Goal: Use online tool/utility: Utilize a website feature to perform a specific function

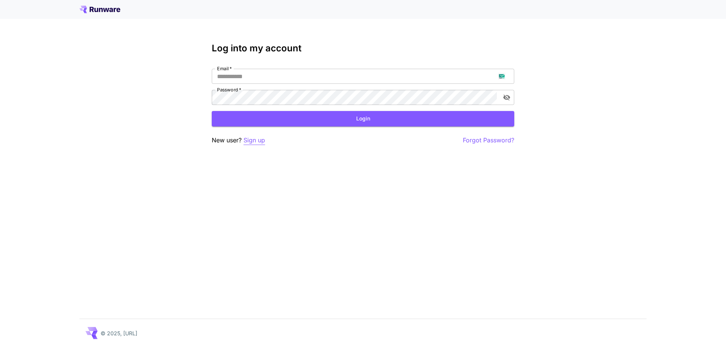
click at [258, 141] on p "Sign up" at bounding box center [254, 140] width 22 height 9
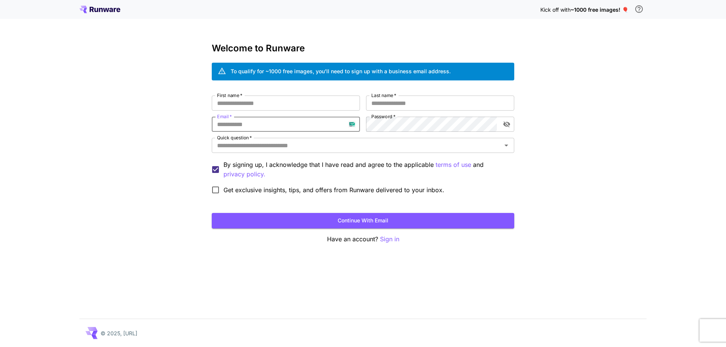
click at [295, 121] on input "Email   *" at bounding box center [286, 124] width 148 height 15
paste input "**********"
type input "**********"
click at [274, 109] on input "First name   *" at bounding box center [286, 103] width 148 height 15
type input "******"
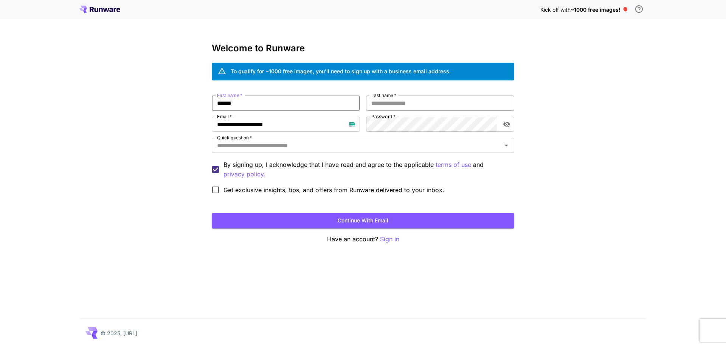
click at [385, 99] on div "Last name   * Last name   *" at bounding box center [440, 103] width 148 height 15
click at [389, 104] on input "Last name   *" at bounding box center [440, 103] width 148 height 15
click at [389, 104] on input "***" at bounding box center [440, 103] width 148 height 15
type input "****"
click at [341, 143] on input "Quick question   *" at bounding box center [356, 145] width 285 height 11
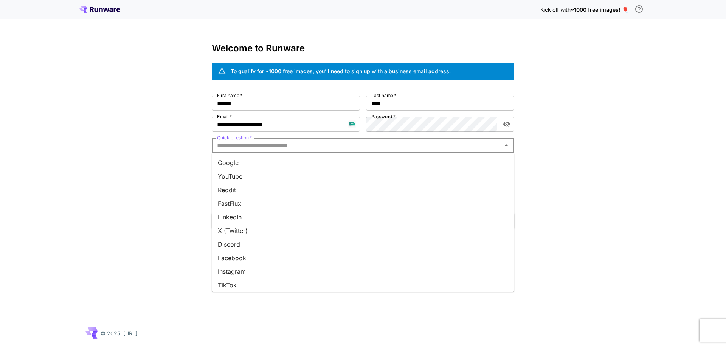
click at [329, 161] on li "Google" at bounding box center [363, 163] width 302 height 14
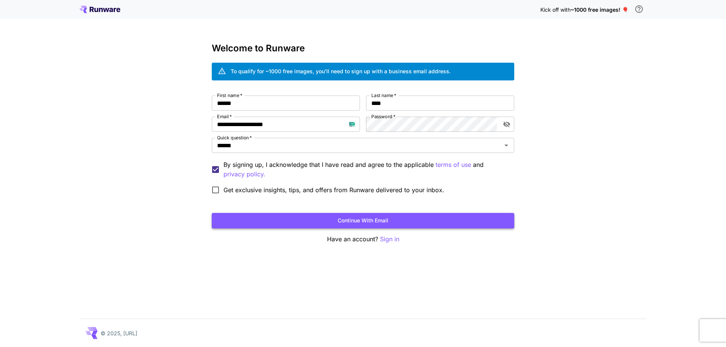
click at [328, 222] on button "Continue with email" at bounding box center [363, 220] width 302 height 15
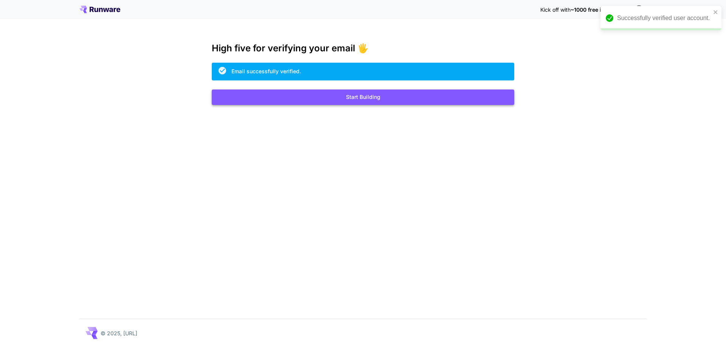
click at [304, 99] on button "Start Building" at bounding box center [363, 97] width 302 height 15
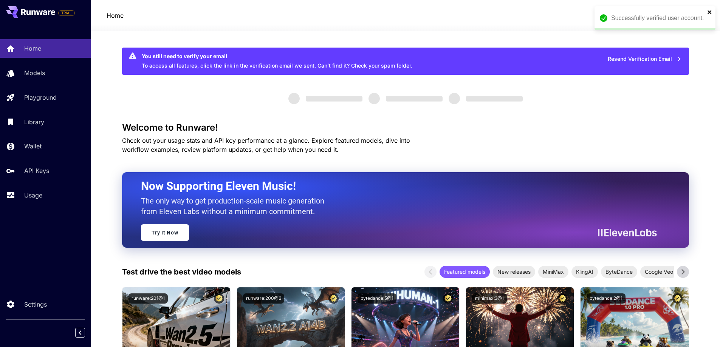
click at [709, 11] on icon "close" at bounding box center [710, 12] width 4 height 4
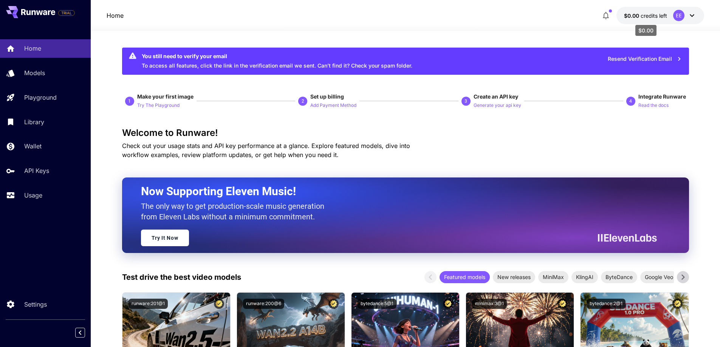
click at [666, 14] on span "credits left" at bounding box center [654, 15] width 26 height 6
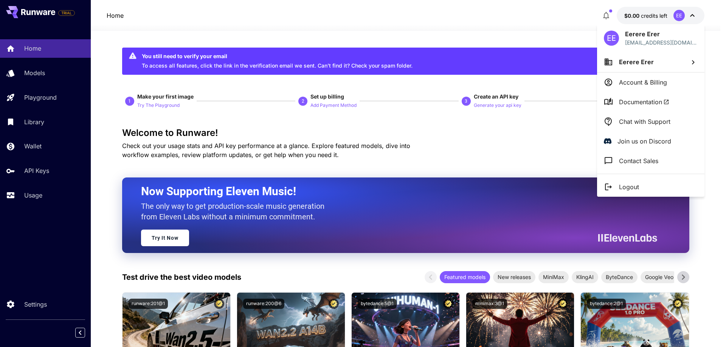
click at [633, 194] on li "Logout" at bounding box center [650, 187] width 107 height 20
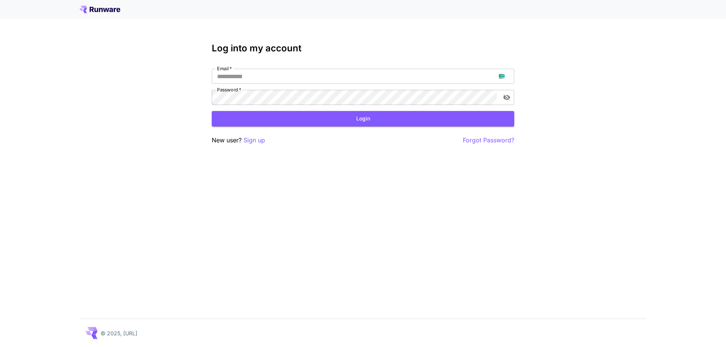
click at [262, 143] on p "Sign up" at bounding box center [254, 140] width 22 height 9
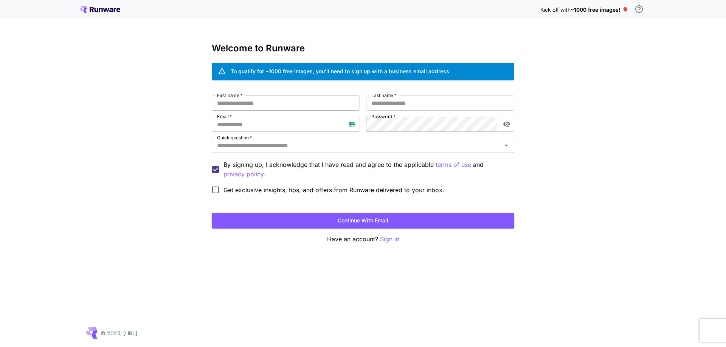
click at [285, 101] on input "First name   *" at bounding box center [286, 103] width 148 height 15
click at [266, 129] on input "Email   *" at bounding box center [286, 124] width 148 height 15
click at [265, 129] on input "Email   *" at bounding box center [286, 124] width 148 height 15
paste input "**********"
type input "**********"
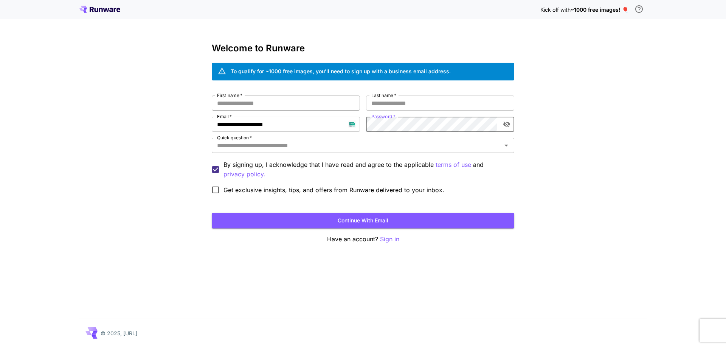
click at [278, 104] on input "First name   *" at bounding box center [286, 103] width 148 height 15
type input "****"
click at [410, 101] on input "**" at bounding box center [440, 103] width 148 height 15
type input "******"
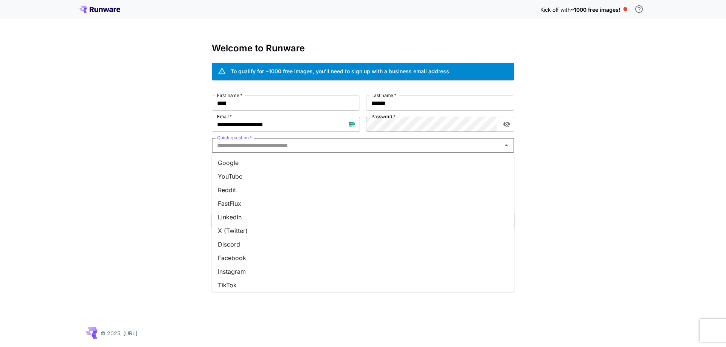
click at [372, 146] on input "Quick question   *" at bounding box center [356, 145] width 285 height 11
click at [367, 162] on li "Google" at bounding box center [363, 163] width 302 height 14
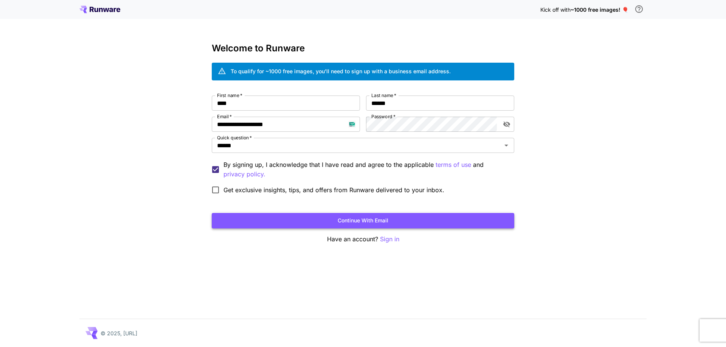
click at [356, 222] on button "Continue with email" at bounding box center [363, 220] width 302 height 15
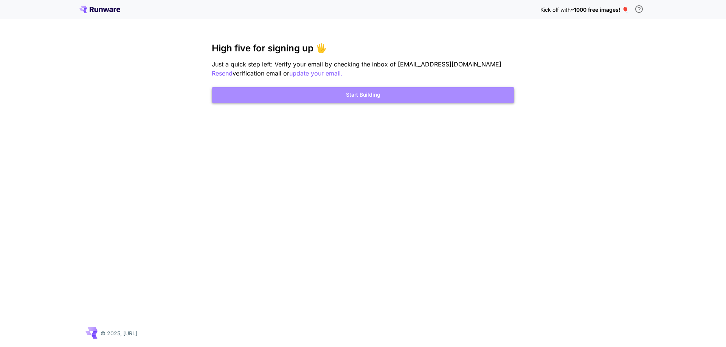
click at [369, 96] on button "Start Building" at bounding box center [363, 94] width 302 height 15
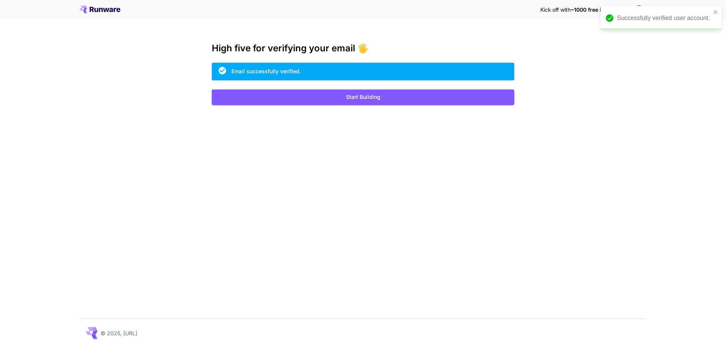
click at [301, 108] on div "Kick off with ~1000 free images! 🎈 High five for verifying your email 🖐️ Email …" at bounding box center [363, 173] width 726 height 347
click at [307, 101] on button "Start Building" at bounding box center [363, 97] width 302 height 15
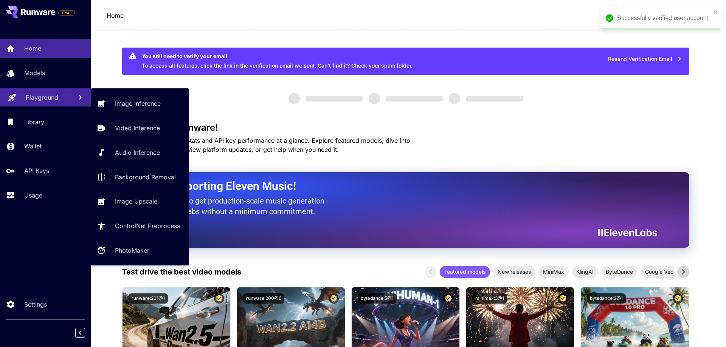
click at [43, 98] on p "Playground" at bounding box center [42, 97] width 33 height 9
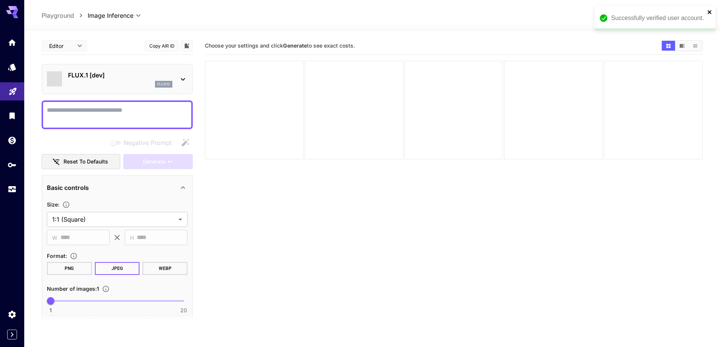
click at [709, 11] on icon "close" at bounding box center [709, 12] width 5 height 6
click at [126, 84] on div "flux1d" at bounding box center [120, 84] width 104 height 7
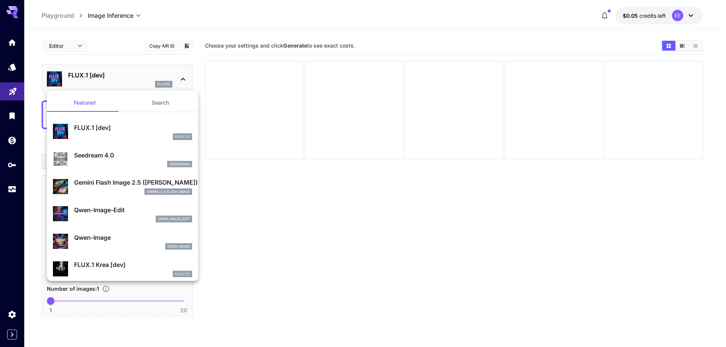
click at [140, 104] on button "Search" at bounding box center [160, 103] width 76 height 18
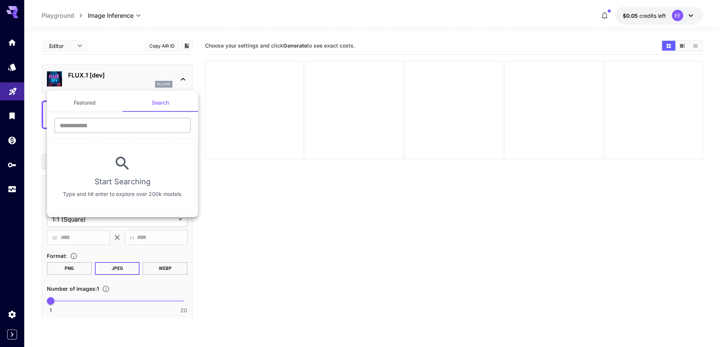
click at [127, 126] on input "text" at bounding box center [122, 125] width 136 height 15
type input "****"
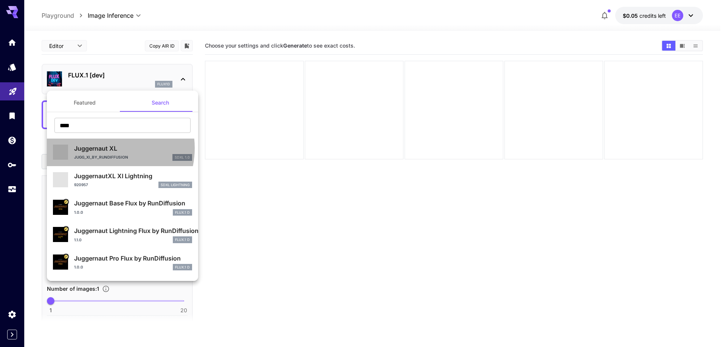
click at [104, 148] on p "Juggernaut XL" at bounding box center [133, 148] width 118 height 9
type input "**"
type input "***"
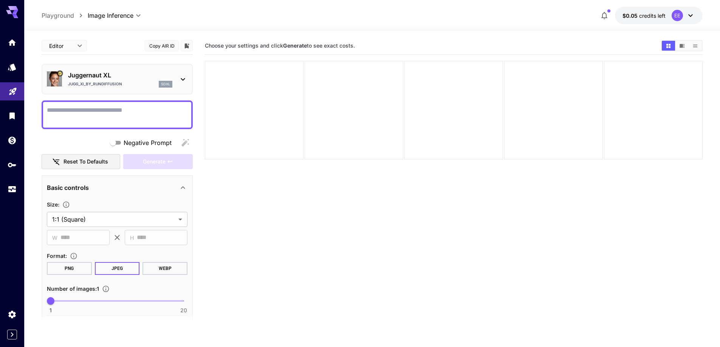
click at [98, 116] on textarea "Negative Prompt" at bounding box center [117, 115] width 141 height 18
click at [144, 121] on textarea "Negative Prompt" at bounding box center [117, 115] width 141 height 18
paste textarea "**********"
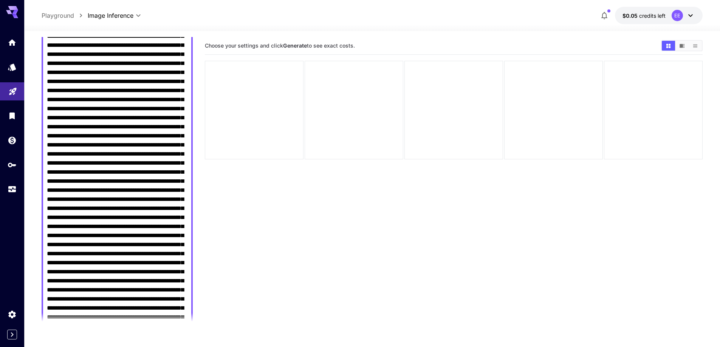
scroll to position [416, 0]
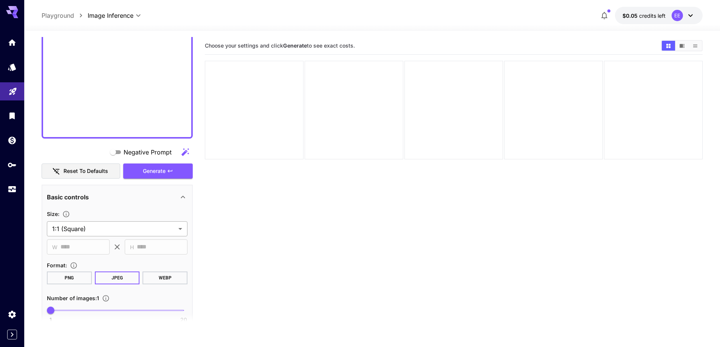
scroll to position [1474, 0]
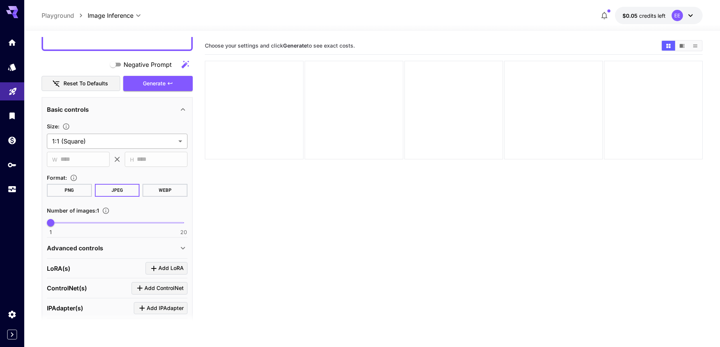
type textarea "**********"
click at [138, 139] on body "**********" at bounding box center [363, 203] width 726 height 407
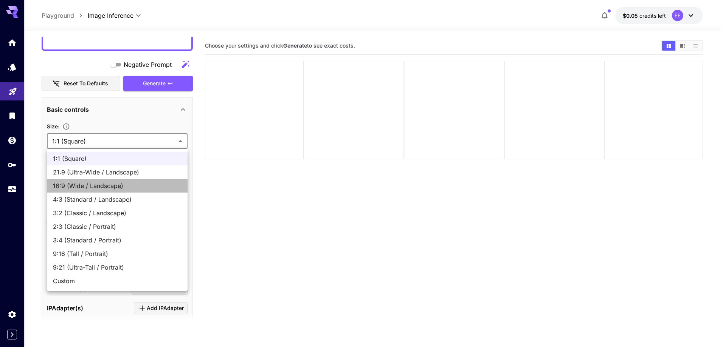
click at [132, 181] on li "16:9 (Wide / Landscape)" at bounding box center [117, 186] width 141 height 14
type input "**********"
type input "****"
type input "***"
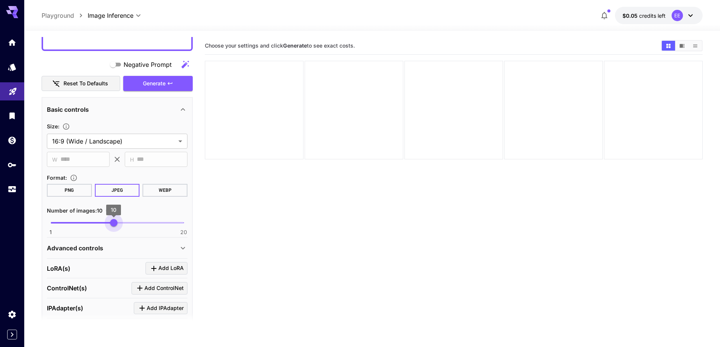
type input "**"
drag, startPoint x: 111, startPoint y: 225, endPoint x: 127, endPoint y: 224, distance: 15.9
click at [127, 224] on span "1 20 12" at bounding box center [117, 222] width 133 height 11
click at [106, 251] on div "Advanced controls" at bounding box center [113, 248] width 132 height 9
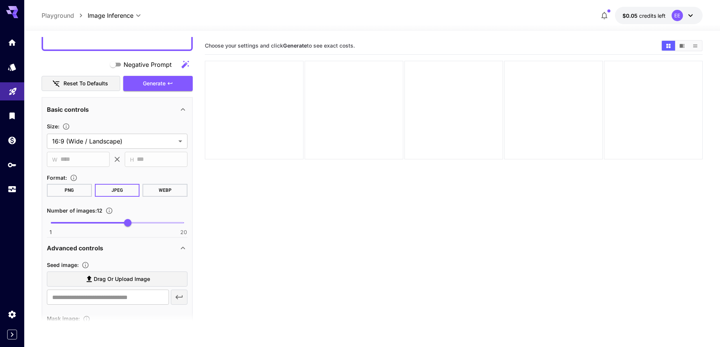
click at [91, 280] on icon at bounding box center [89, 279] width 9 height 9
click at [0, 0] on input "Drag or upload image" at bounding box center [0, 0] width 0 height 0
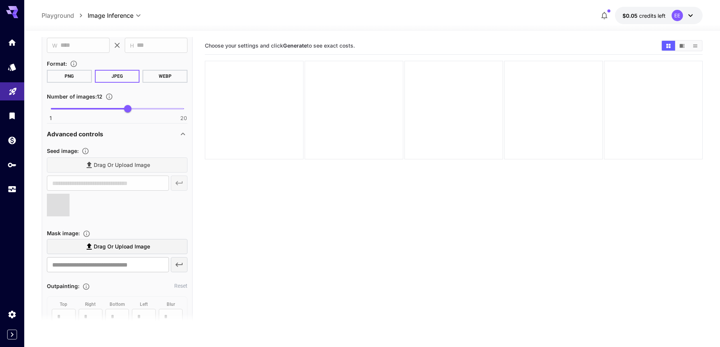
scroll to position [756, 0]
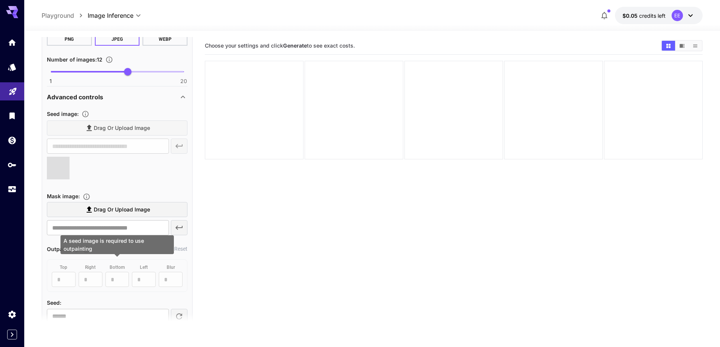
type input "**********"
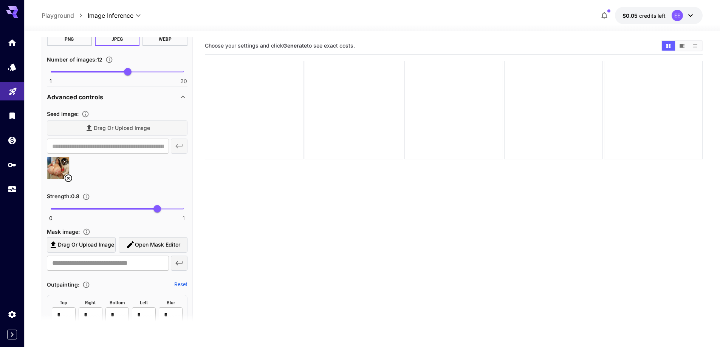
type input "****"
click at [143, 209] on span "0 1 0.69" at bounding box center [117, 208] width 133 height 11
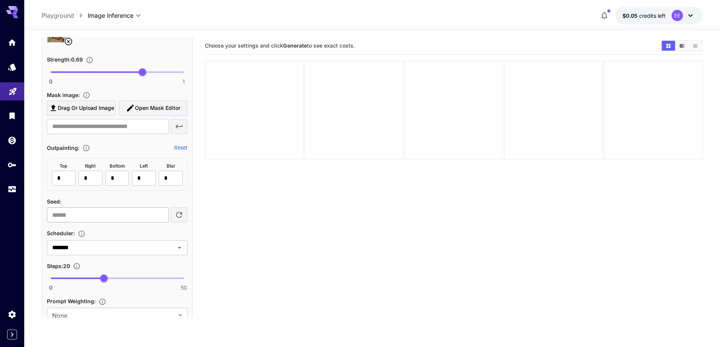
scroll to position [982, 0]
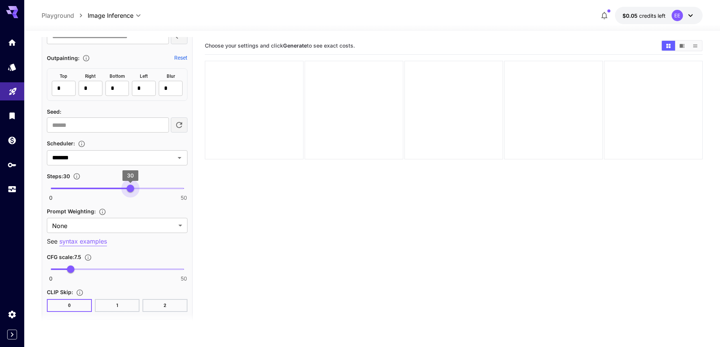
drag, startPoint x: 124, startPoint y: 189, endPoint x: 129, endPoint y: 188, distance: 4.9
click at [129, 188] on span "0 50 30" at bounding box center [117, 188] width 133 height 11
type input "**"
click at [133, 192] on span "31" at bounding box center [133, 189] width 8 height 8
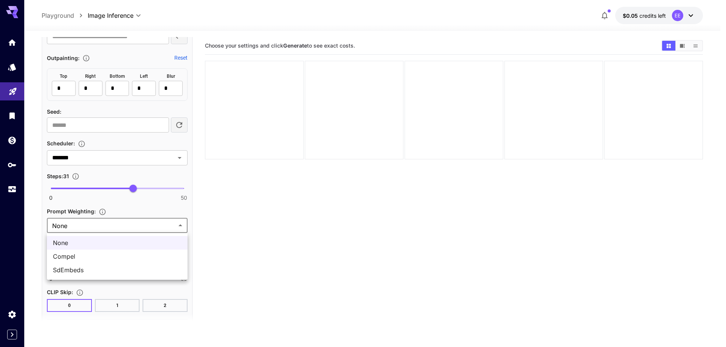
click at [123, 230] on body "**********" at bounding box center [363, 203] width 726 height 407
click at [113, 265] on li "SdEmbeds" at bounding box center [117, 270] width 141 height 14
type input "********"
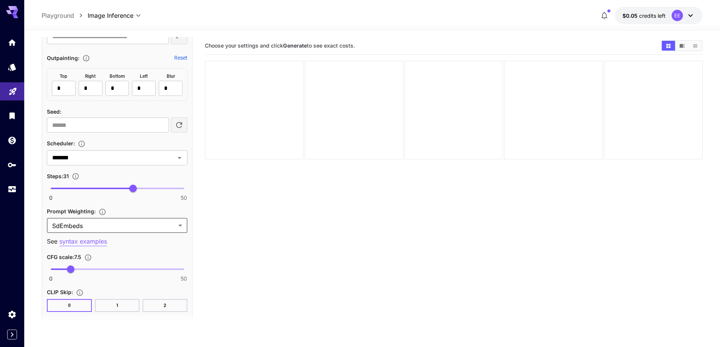
type input "***"
click at [60, 268] on span "0 50 3.7" at bounding box center [117, 269] width 133 height 11
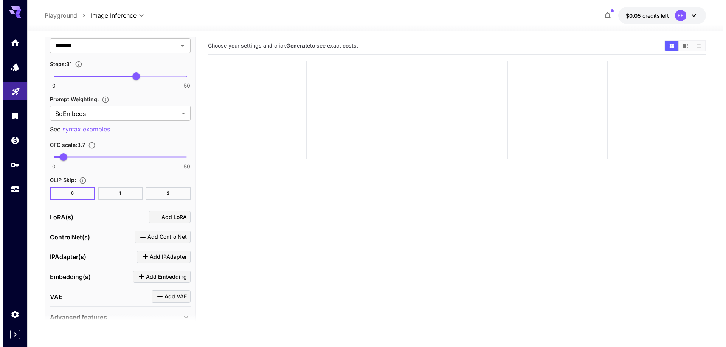
scroll to position [1131, 0]
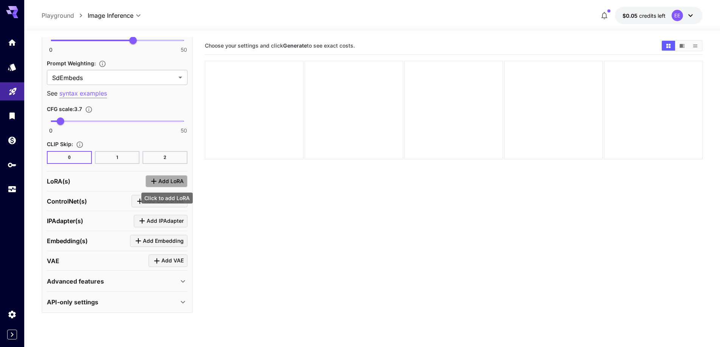
click at [168, 183] on span "Add LoRA" at bounding box center [170, 181] width 25 height 9
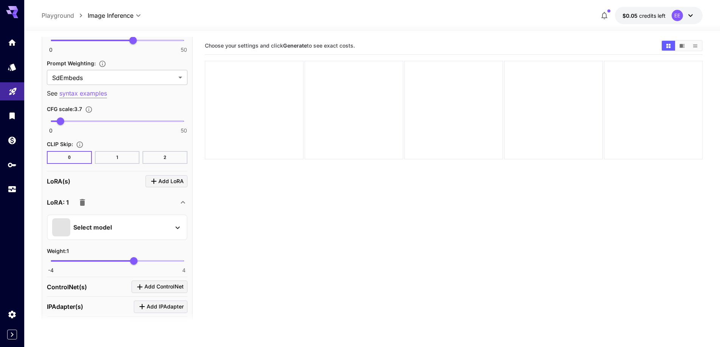
click at [151, 229] on div "Select model" at bounding box center [111, 227] width 118 height 18
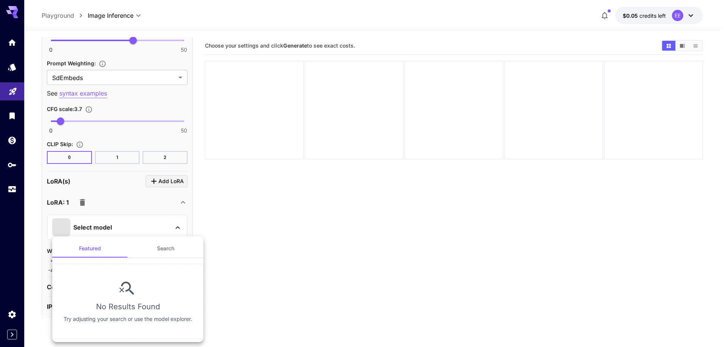
click at [163, 251] on button "Search" at bounding box center [166, 249] width 76 height 18
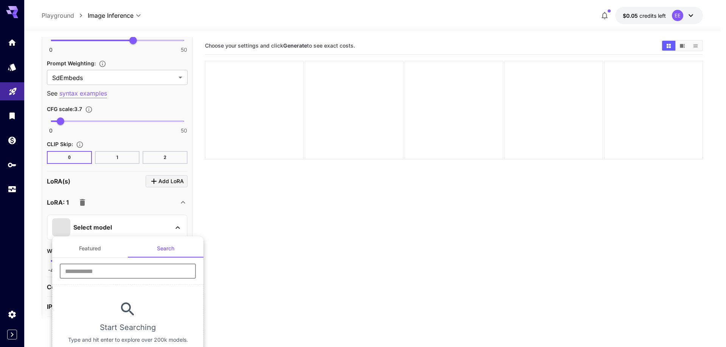
click at [134, 271] on input "text" at bounding box center [128, 271] width 136 height 15
type input "****"
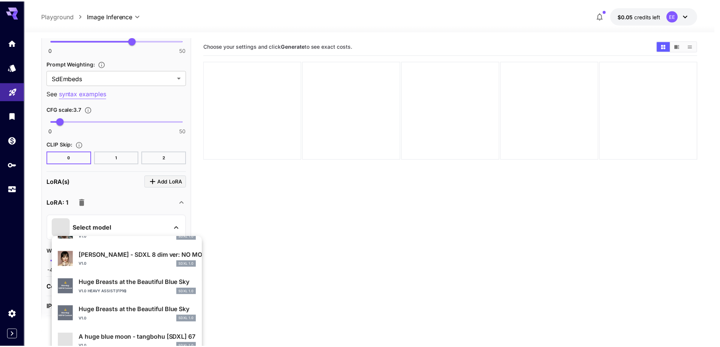
scroll to position [151, 0]
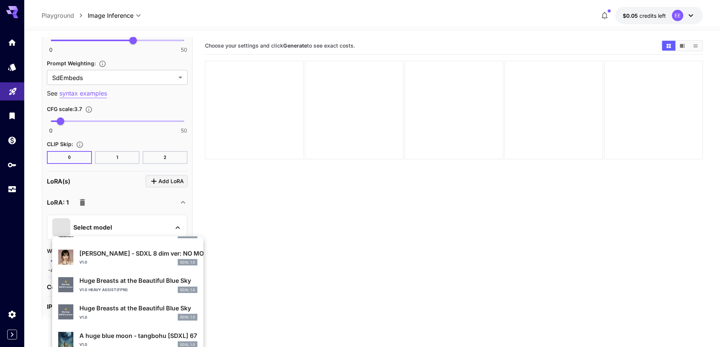
click at [118, 309] on p "Huge Breasts at the Beautiful Blue Sky" at bounding box center [138, 308] width 118 height 9
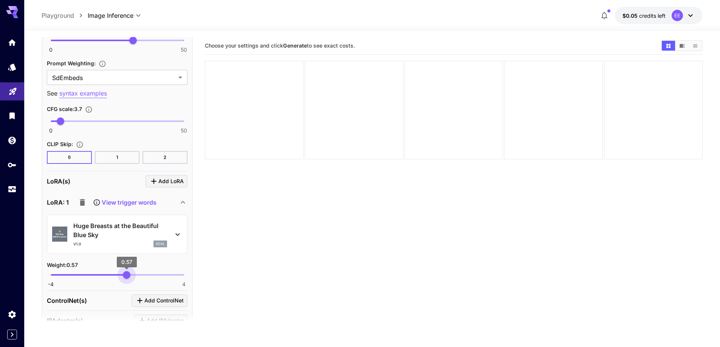
type input "****"
click at [127, 274] on span "0.59" at bounding box center [127, 275] width 8 height 8
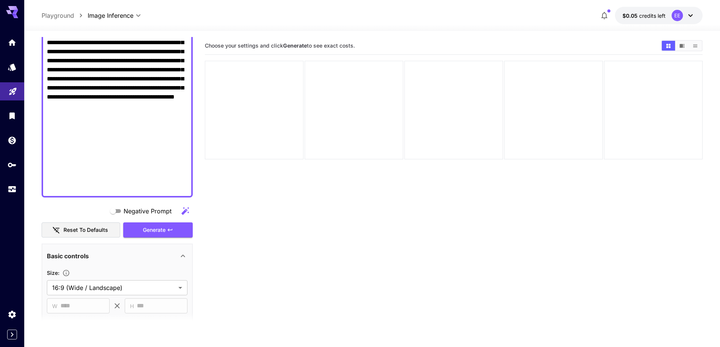
scroll to position [564, 0]
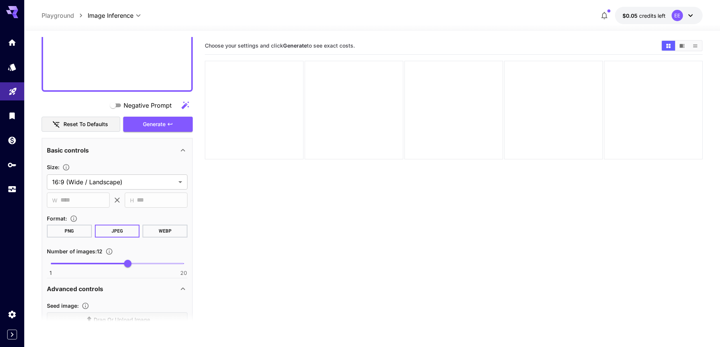
click at [163, 116] on div "Negative Prompt Reset to defaults Generate" at bounding box center [117, 115] width 151 height 34
click at [170, 122] on icon "button" at bounding box center [170, 124] width 6 height 6
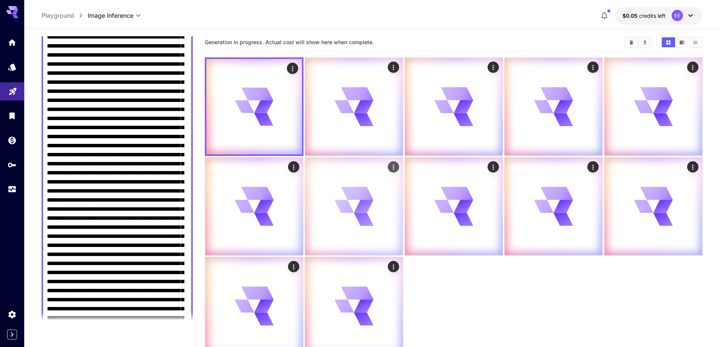
scroll to position [0, 0]
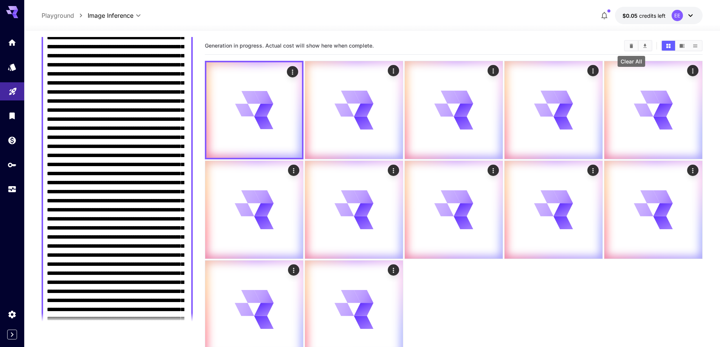
click at [629, 44] on icon "Clear All" at bounding box center [632, 46] width 6 height 6
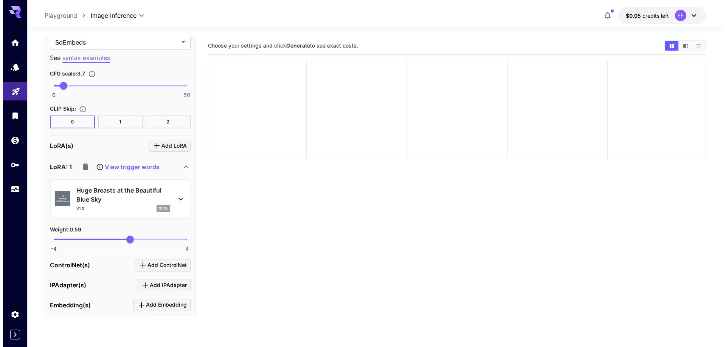
scroll to position [1172, 0]
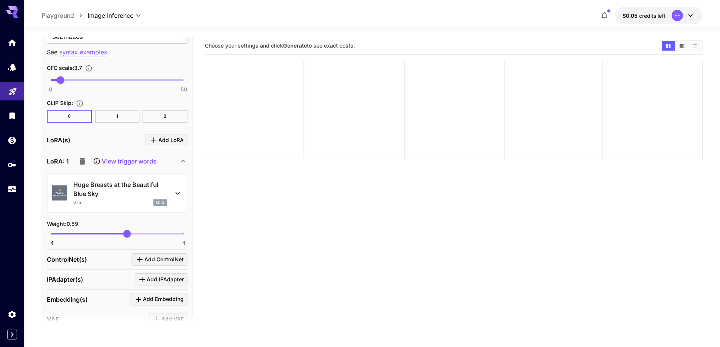
click at [120, 203] on div "v1.0 sdxl" at bounding box center [120, 203] width 94 height 7
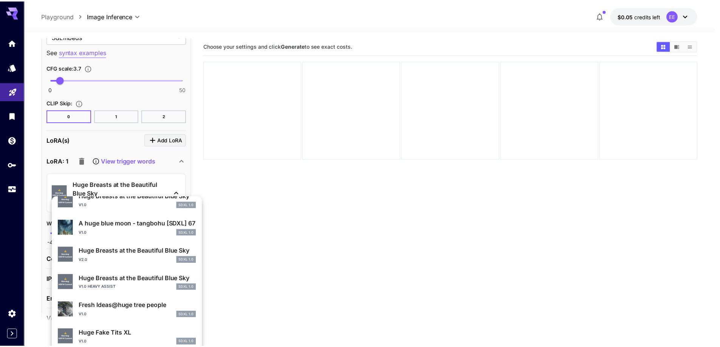
scroll to position [227, 0]
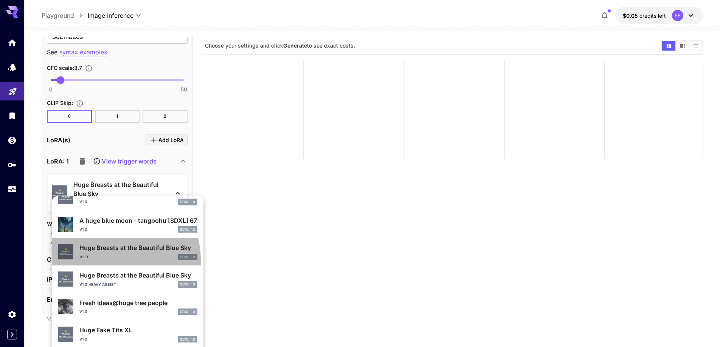
click at [107, 260] on div "v2.0 SDXL 1.0" at bounding box center [138, 257] width 118 height 7
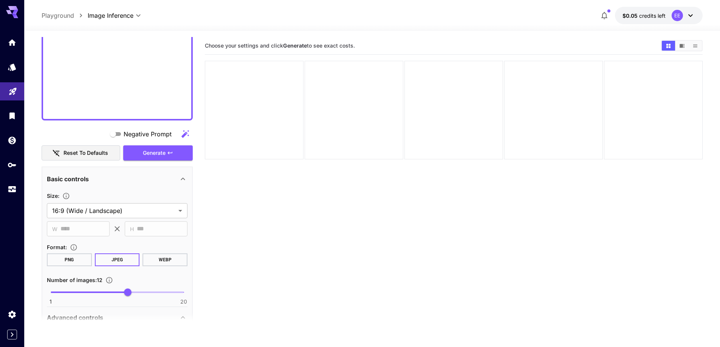
scroll to position [529, 0]
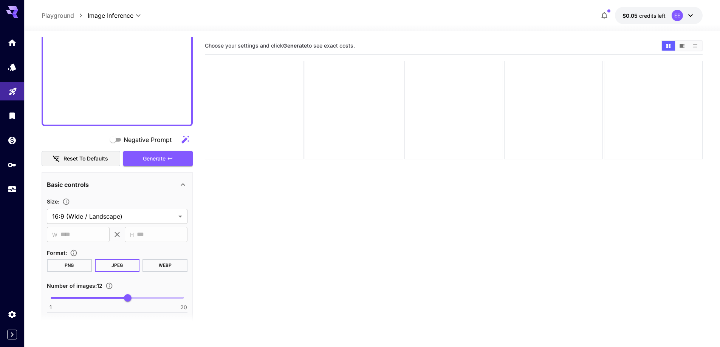
click at [132, 163] on button "Generate" at bounding box center [158, 158] width 70 height 15
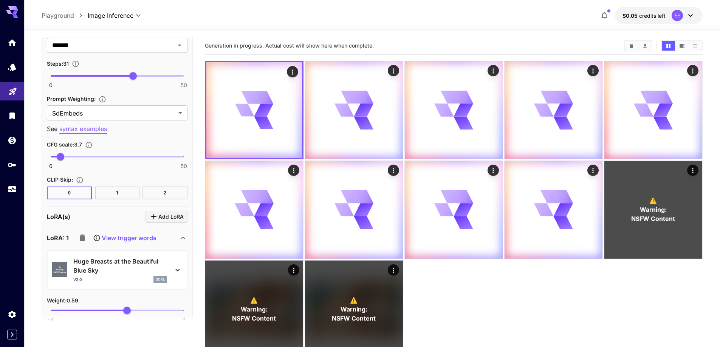
scroll to position [1096, 0]
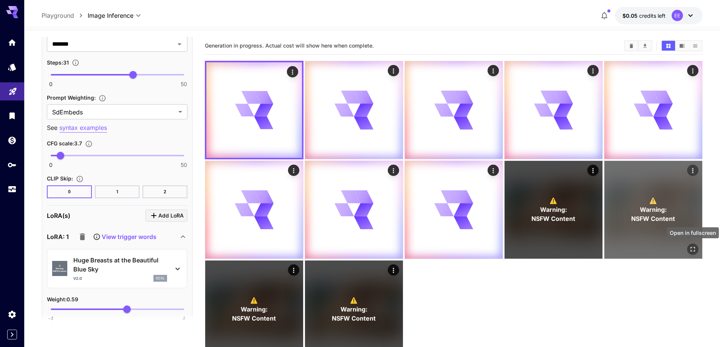
click at [691, 252] on icon "Open in fullscreen" at bounding box center [693, 250] width 8 height 8
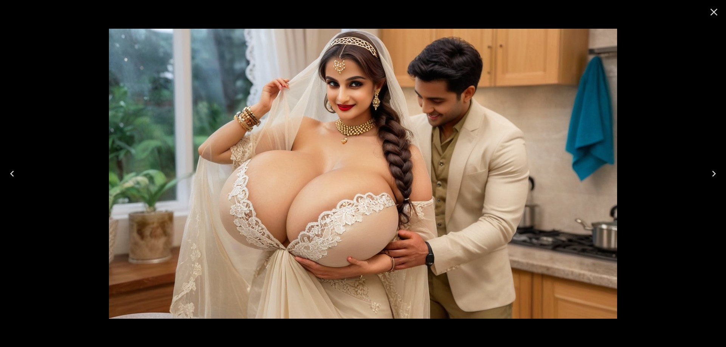
click at [14, 176] on icon "Previous" at bounding box center [12, 174] width 12 height 12
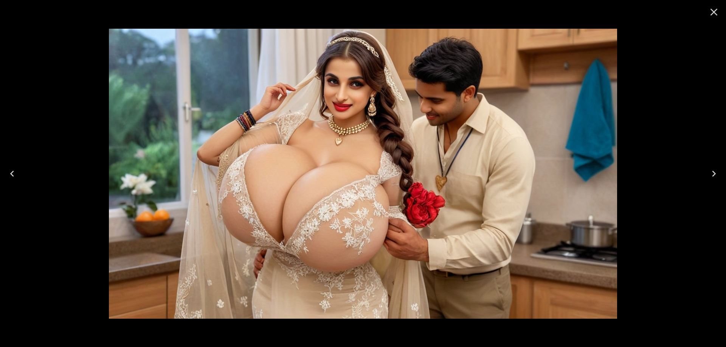
click at [14, 176] on icon "Previous" at bounding box center [12, 174] width 12 height 12
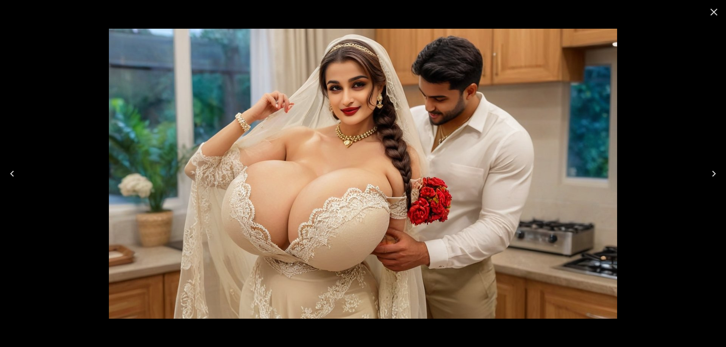
click at [14, 176] on icon "Previous" at bounding box center [12, 174] width 12 height 12
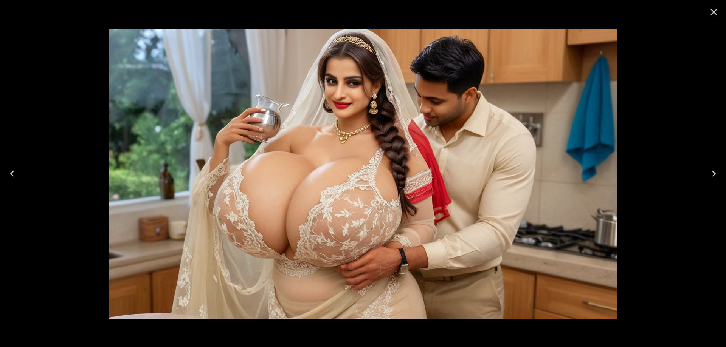
click at [711, 14] on icon "Close" at bounding box center [714, 12] width 12 height 12
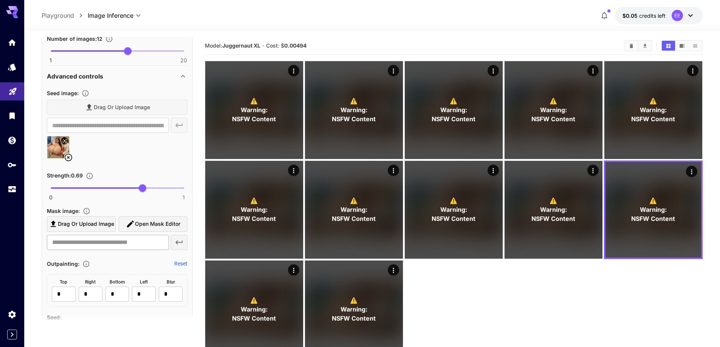
scroll to position [701, 0]
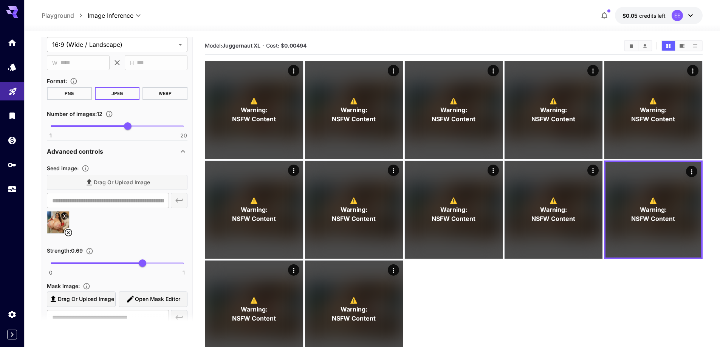
drag, startPoint x: 67, startPoint y: 232, endPoint x: 83, endPoint y: 217, distance: 22.2
click at [67, 232] on icon at bounding box center [68, 232] width 9 height 9
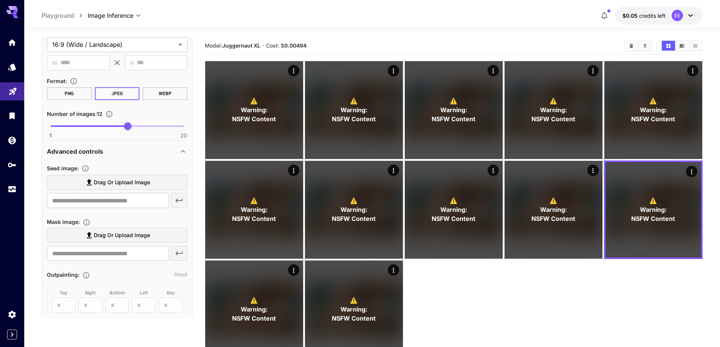
click at [142, 167] on div "Seed image :" at bounding box center [117, 168] width 141 height 9
click at [138, 181] on span "Drag or upload image" at bounding box center [122, 182] width 56 height 9
click at [0, 0] on input "Drag or upload image" at bounding box center [0, 0] width 0 height 0
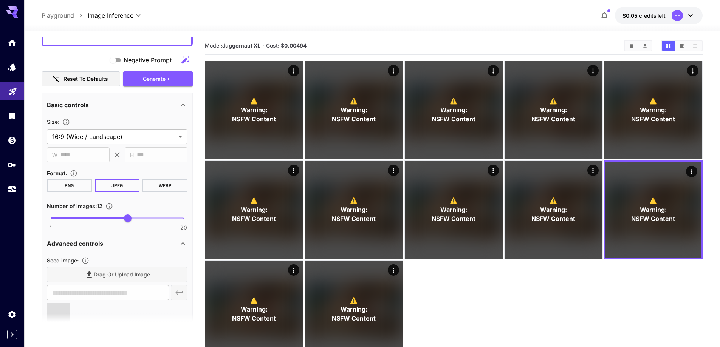
scroll to position [588, 0]
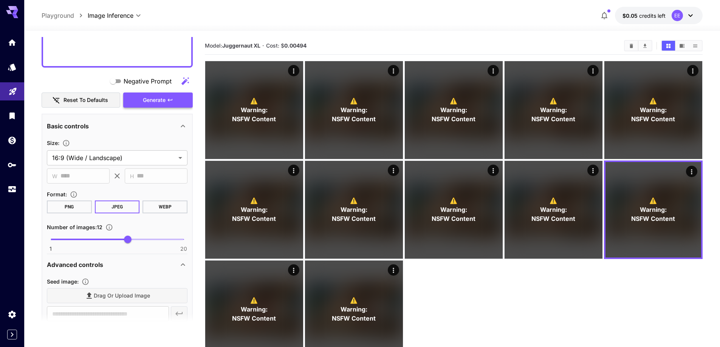
type input "**********"
click at [138, 101] on button "Generate" at bounding box center [158, 100] width 70 height 15
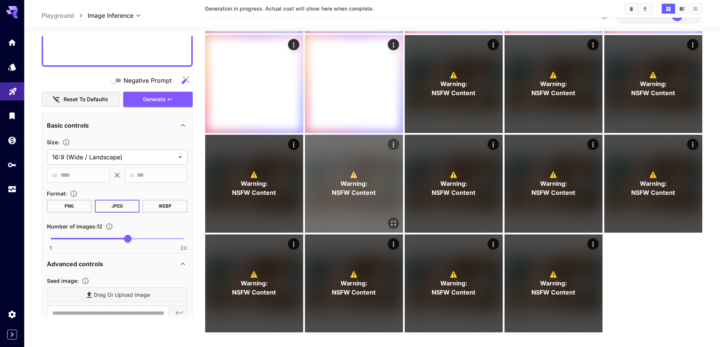
scroll to position [234, 0]
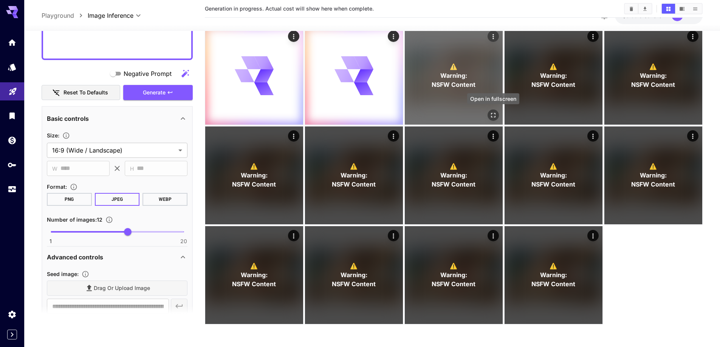
click at [494, 117] on icon "Open in fullscreen" at bounding box center [493, 115] width 5 height 5
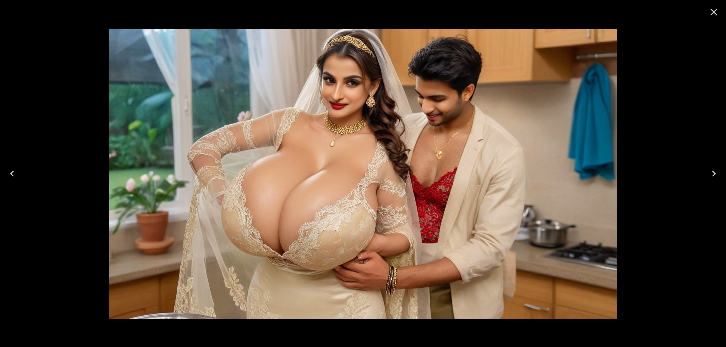
click at [713, 173] on icon "Next" at bounding box center [714, 174] width 12 height 12
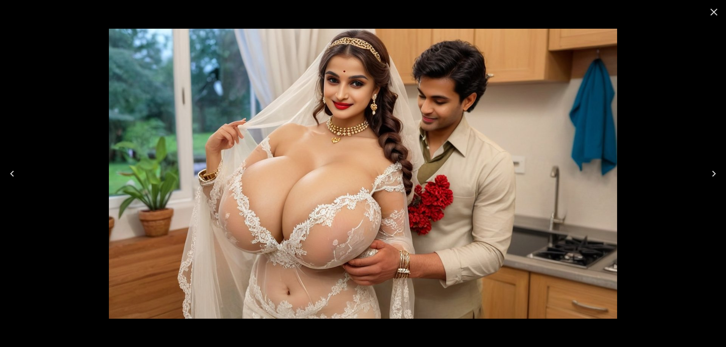
click at [711, 16] on icon "Close" at bounding box center [714, 12] width 12 height 12
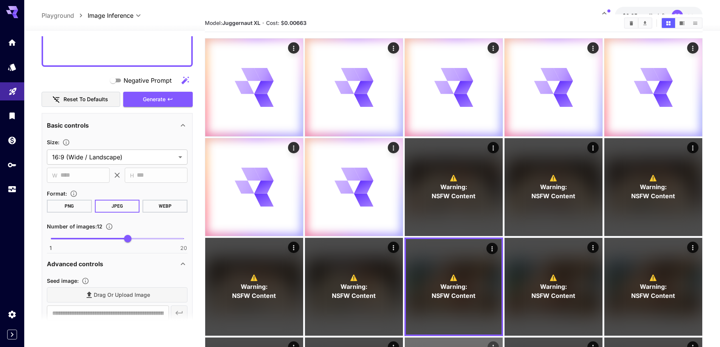
scroll to position [7, 0]
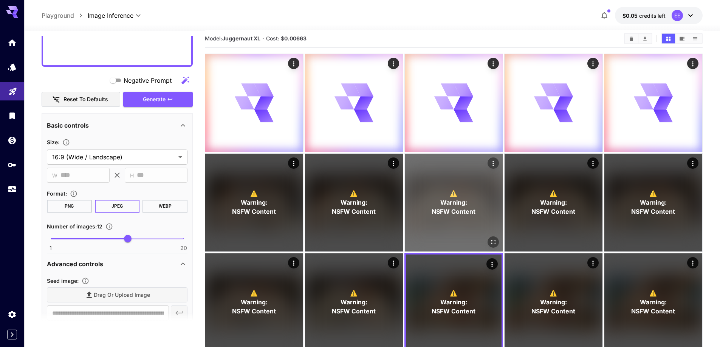
click at [491, 243] on icon "Open in fullscreen" at bounding box center [493, 242] width 5 height 5
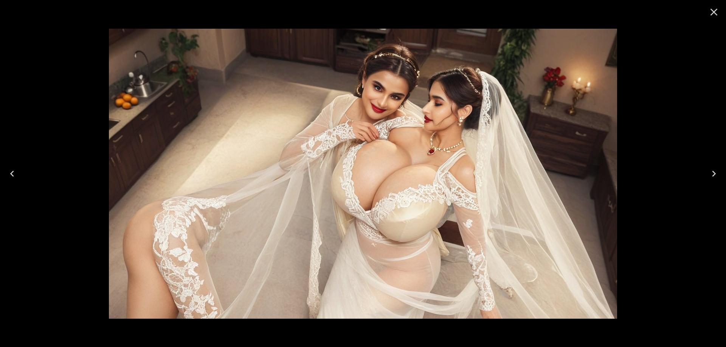
click at [702, 170] on button "Next" at bounding box center [714, 174] width 24 height 30
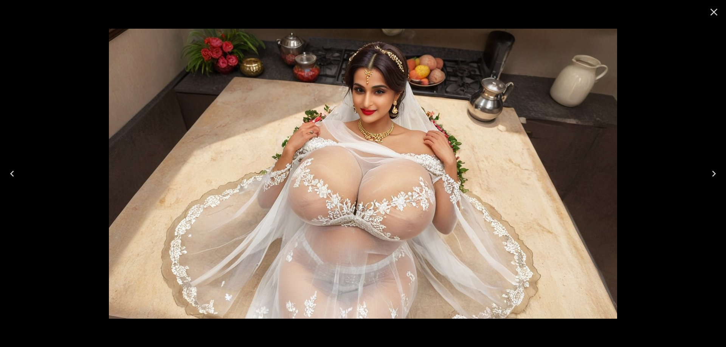
click at [707, 175] on button "Next" at bounding box center [714, 174] width 24 height 30
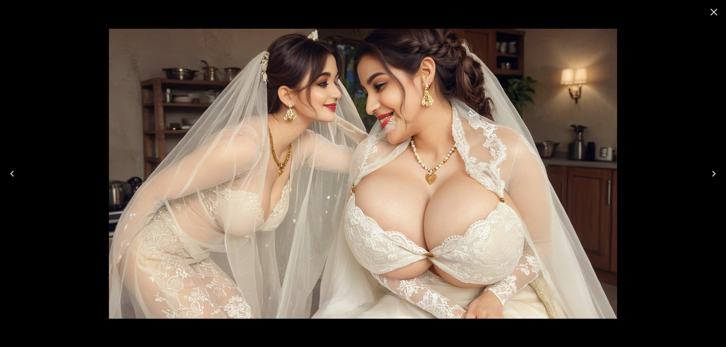
click at [712, 15] on icon "Close" at bounding box center [714, 12] width 12 height 12
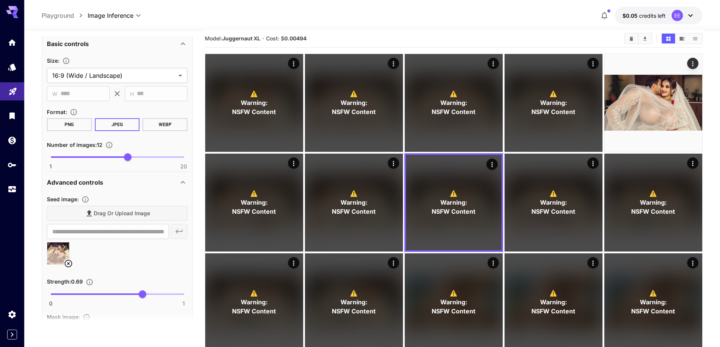
scroll to position [739, 0]
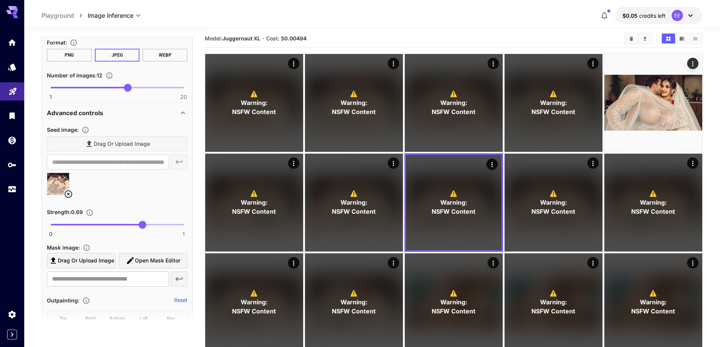
click at [65, 189] on img at bounding box center [58, 184] width 22 height 22
click at [69, 196] on icon at bounding box center [68, 194] width 9 height 9
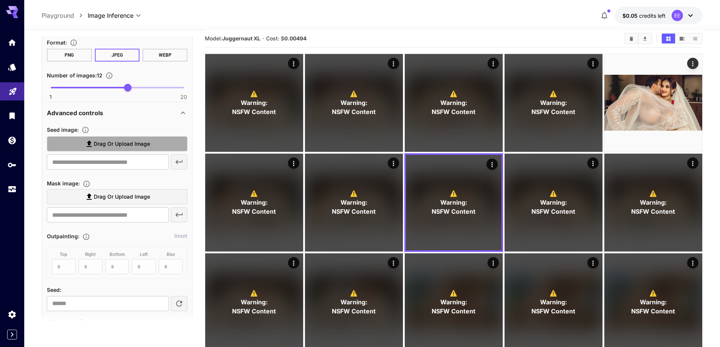
click at [119, 145] on span "Drag or upload image" at bounding box center [122, 143] width 56 height 9
click at [0, 0] on input "Drag or upload image" at bounding box center [0, 0] width 0 height 0
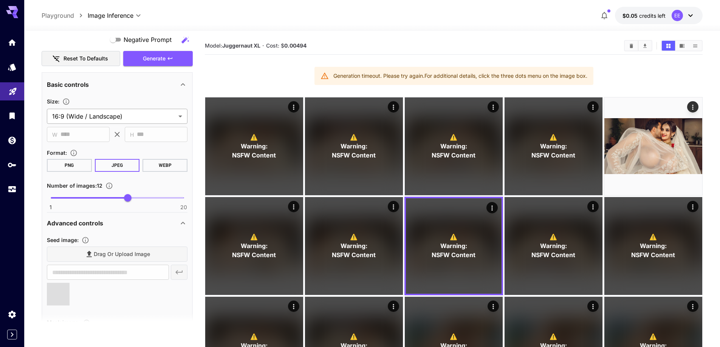
scroll to position [626, 0]
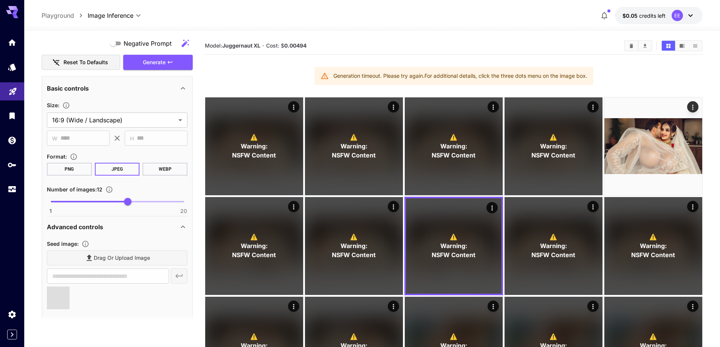
type input "**********"
click at [152, 65] on span "Generate" at bounding box center [154, 62] width 23 height 9
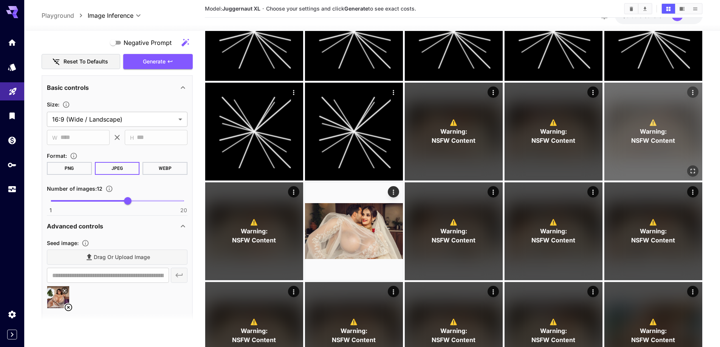
scroll to position [227, 0]
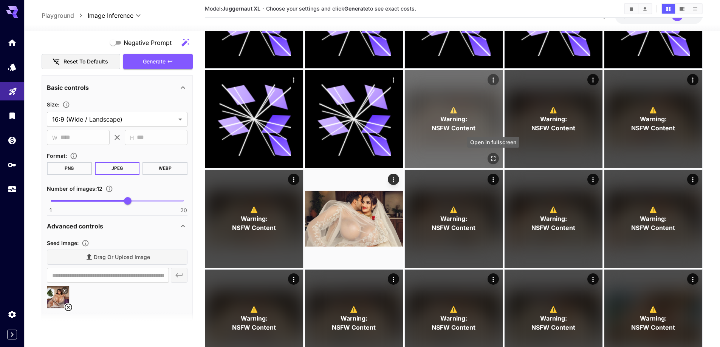
click at [495, 159] on icon "Open in fullscreen" at bounding box center [494, 159] width 8 height 8
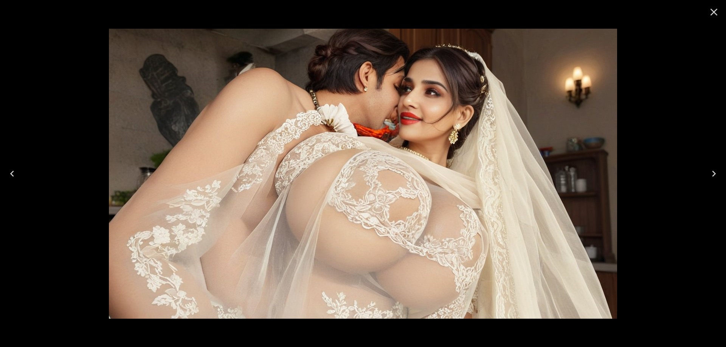
click at [707, 171] on button "Next" at bounding box center [714, 174] width 24 height 30
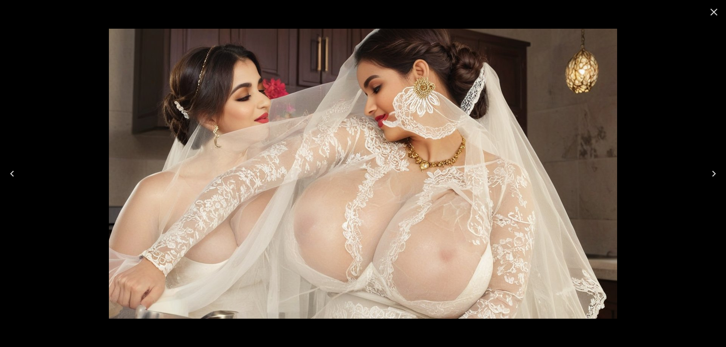
click at [707, 171] on button "Next" at bounding box center [714, 174] width 24 height 30
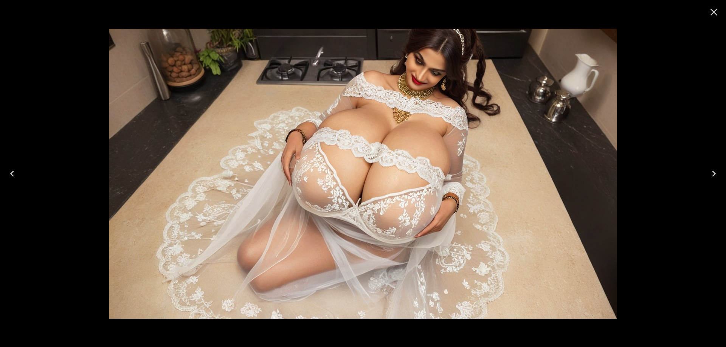
click at [707, 171] on button "Next" at bounding box center [714, 174] width 24 height 30
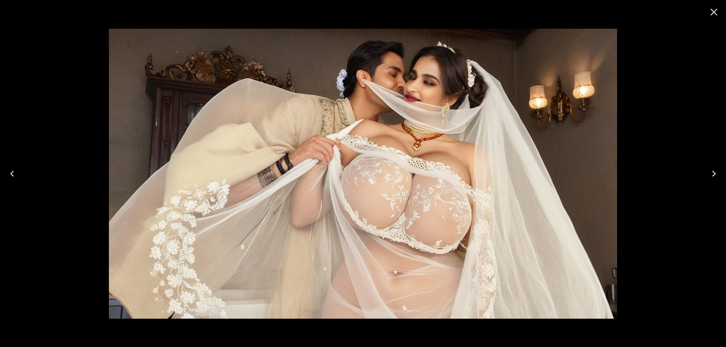
click at [707, 171] on button "Next" at bounding box center [714, 174] width 24 height 30
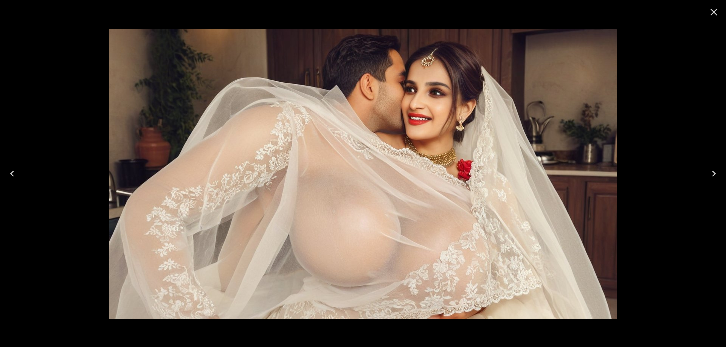
click at [707, 171] on button "Next" at bounding box center [714, 174] width 24 height 30
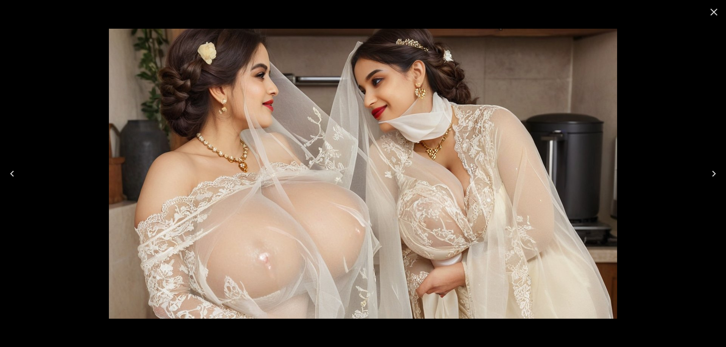
click at [708, 171] on icon "Next" at bounding box center [714, 174] width 12 height 12
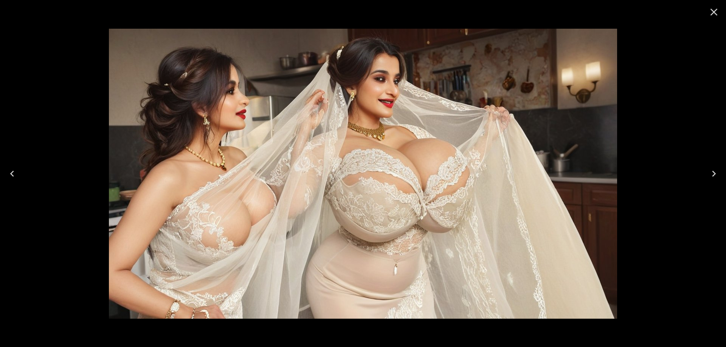
click at [708, 171] on icon "Next" at bounding box center [714, 174] width 12 height 12
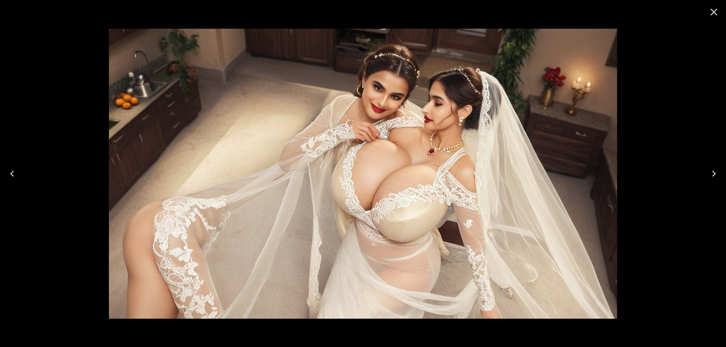
click at [708, 171] on icon "Next" at bounding box center [714, 174] width 12 height 12
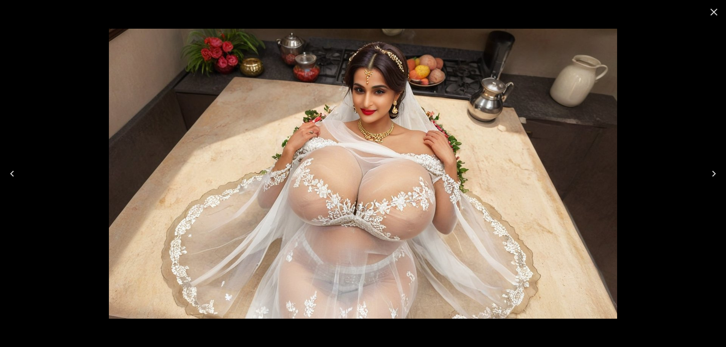
click at [708, 171] on icon "Next" at bounding box center [714, 174] width 12 height 12
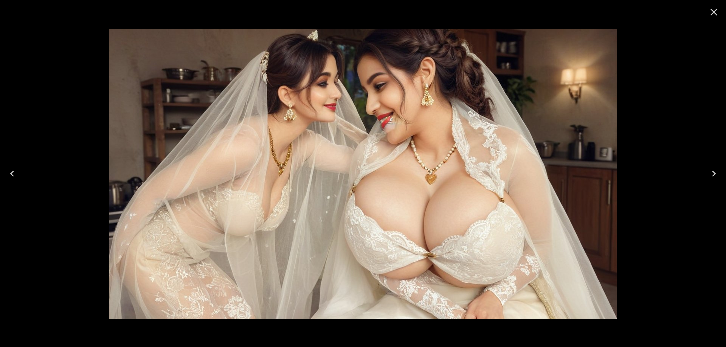
click at [708, 171] on icon "Next" at bounding box center [714, 174] width 12 height 12
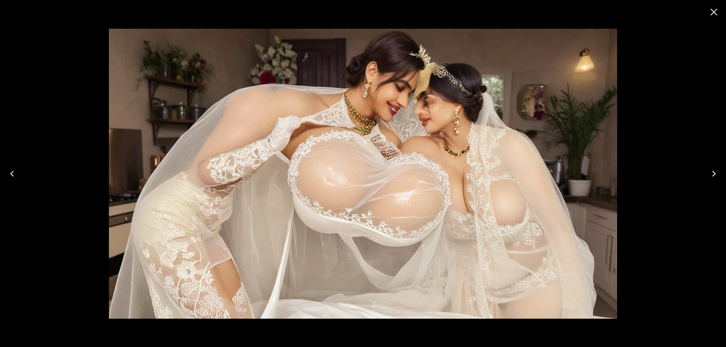
click at [708, 171] on icon "Next" at bounding box center [714, 174] width 12 height 12
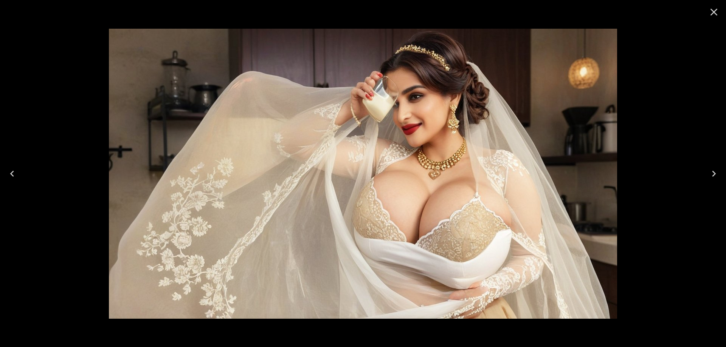
click at [708, 171] on icon "Next" at bounding box center [714, 174] width 12 height 12
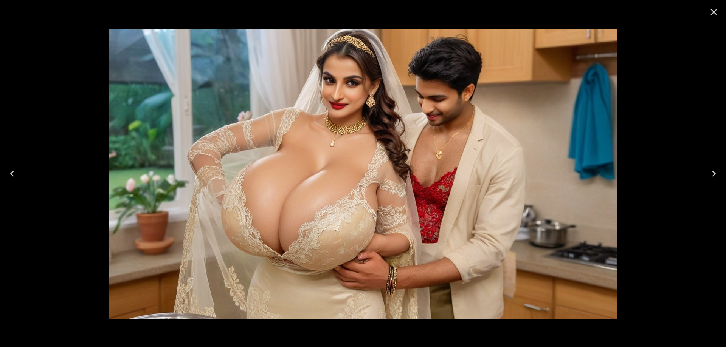
click at [711, 176] on icon "Next" at bounding box center [714, 174] width 12 height 12
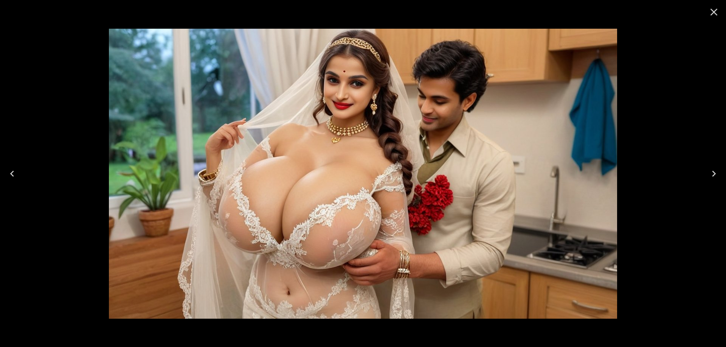
click at [711, 176] on icon "Next" at bounding box center [714, 174] width 12 height 12
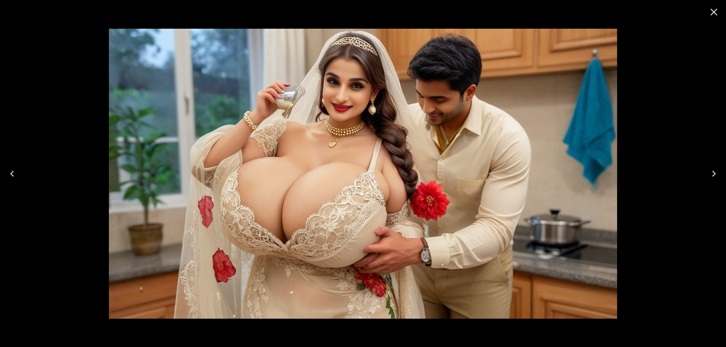
click at [714, 165] on button "Next" at bounding box center [714, 174] width 24 height 30
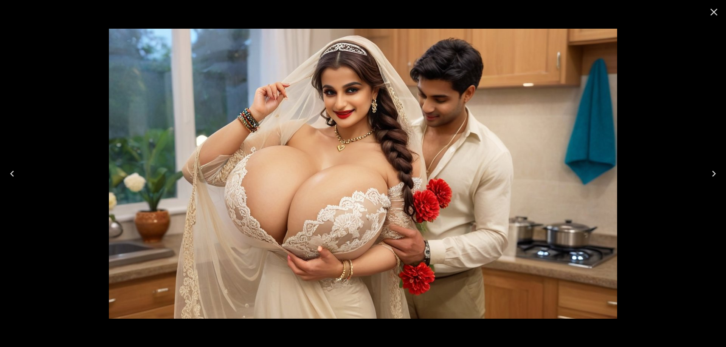
click at [714, 165] on button "Next" at bounding box center [714, 174] width 24 height 30
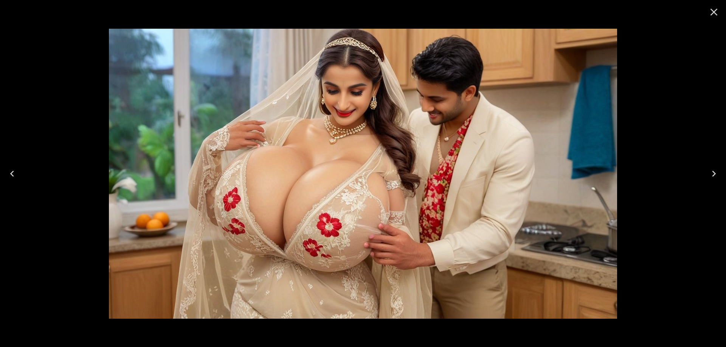
click at [714, 165] on button "Next" at bounding box center [714, 174] width 24 height 30
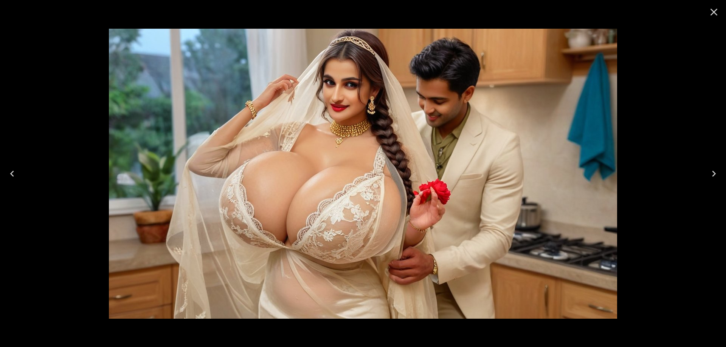
click at [714, 165] on button "Next" at bounding box center [714, 174] width 24 height 30
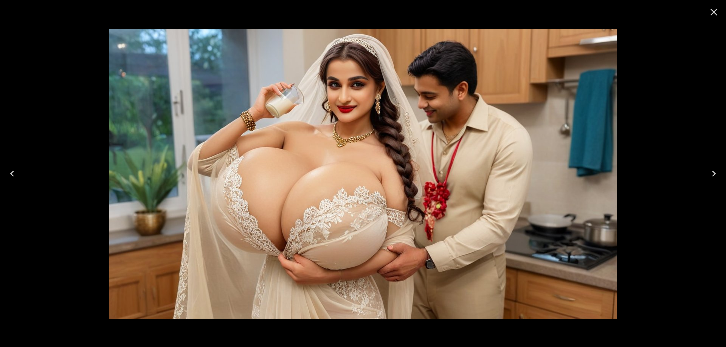
click at [711, 169] on icon "Next" at bounding box center [714, 174] width 12 height 12
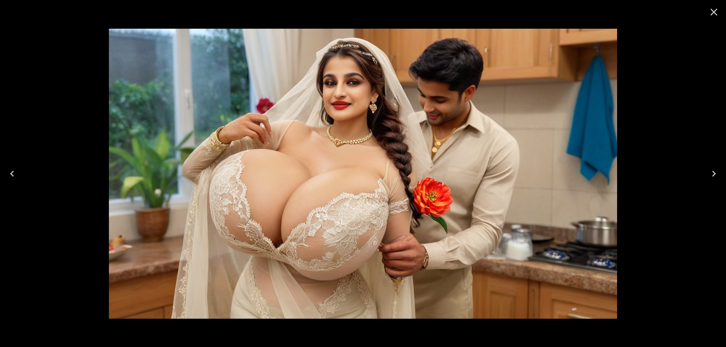
click at [711, 169] on icon "Next" at bounding box center [714, 174] width 12 height 12
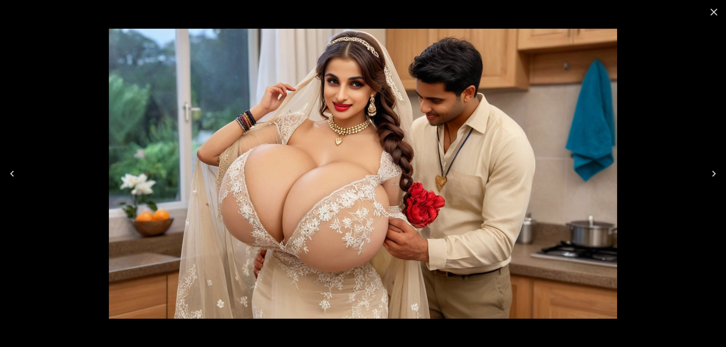
click at [716, 168] on icon "Next" at bounding box center [714, 174] width 12 height 12
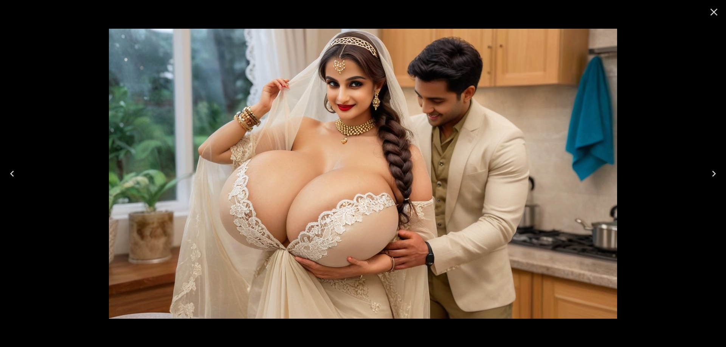
click at [713, 11] on icon "Close" at bounding box center [714, 12] width 12 height 12
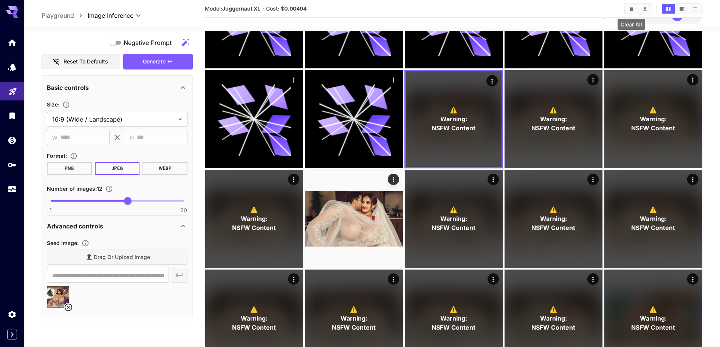
click at [630, 10] on icon "Clear All" at bounding box center [631, 8] width 3 height 4
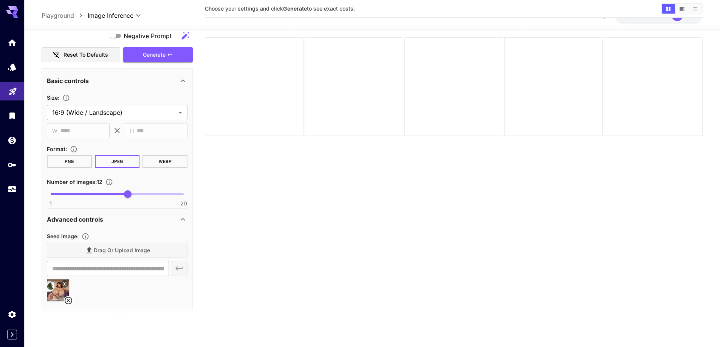
scroll to position [60, 0]
